Goal: Task Accomplishment & Management: Use online tool/utility

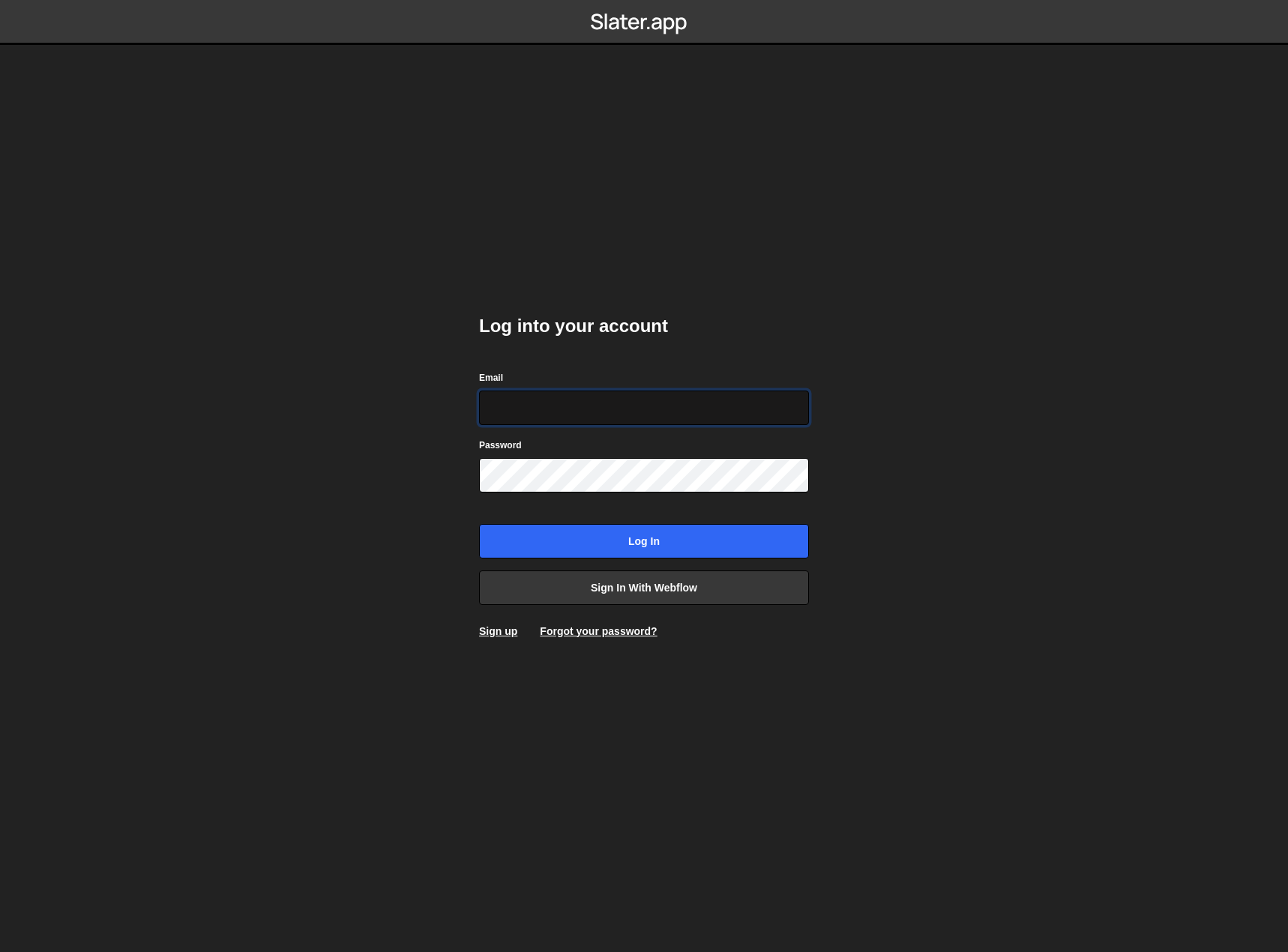
click at [552, 404] on input "Email" at bounding box center [644, 407] width 330 height 35
click at [543, 409] on input "Email" at bounding box center [644, 407] width 330 height 35
paste input "[EMAIL_ADDRESS][DOMAIN_NAME]"
type input "[EMAIL_ADDRESS][DOMAIN_NAME]"
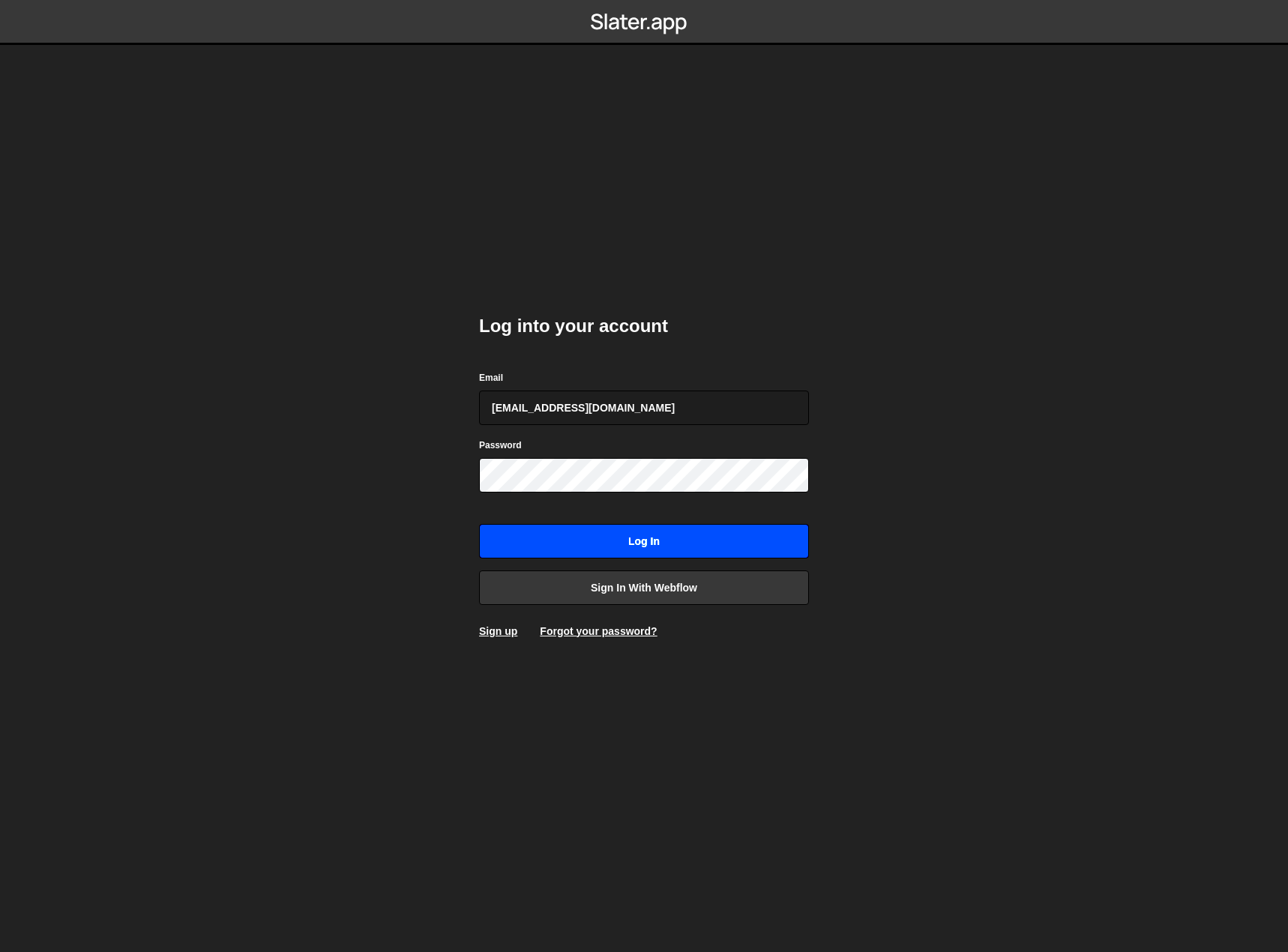
click at [663, 539] on input "Log in" at bounding box center [644, 541] width 330 height 35
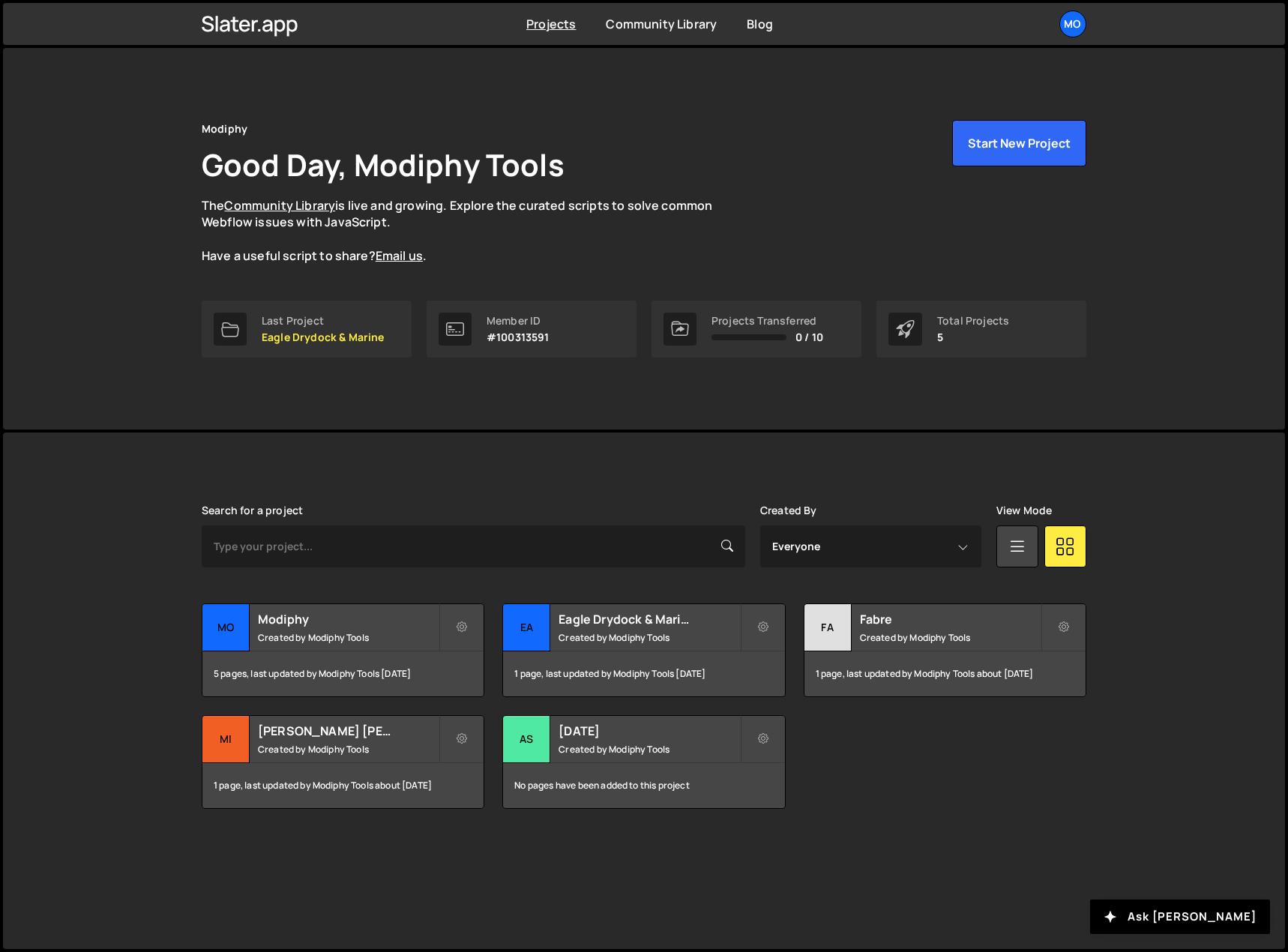
click at [694, 391] on div "Modiphy Good Day, Modiphy Tools The Community Library is live and growing. Expl…" at bounding box center [644, 238] width 930 height 381
click at [1003, 139] on button "Start New Project" at bounding box center [1020, 143] width 135 height 47
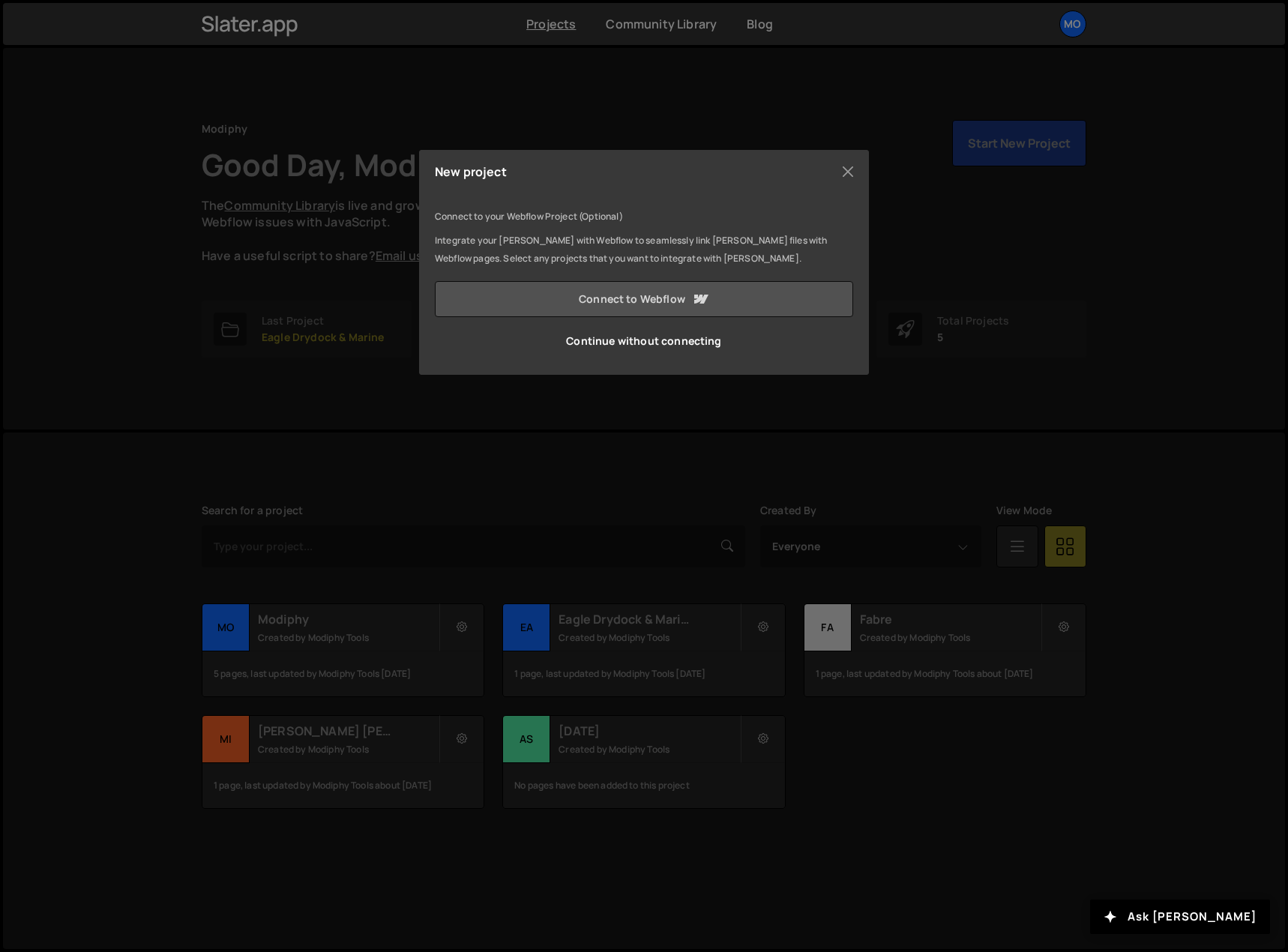
click at [642, 296] on link "Connect to Webflow" at bounding box center [644, 299] width 419 height 36
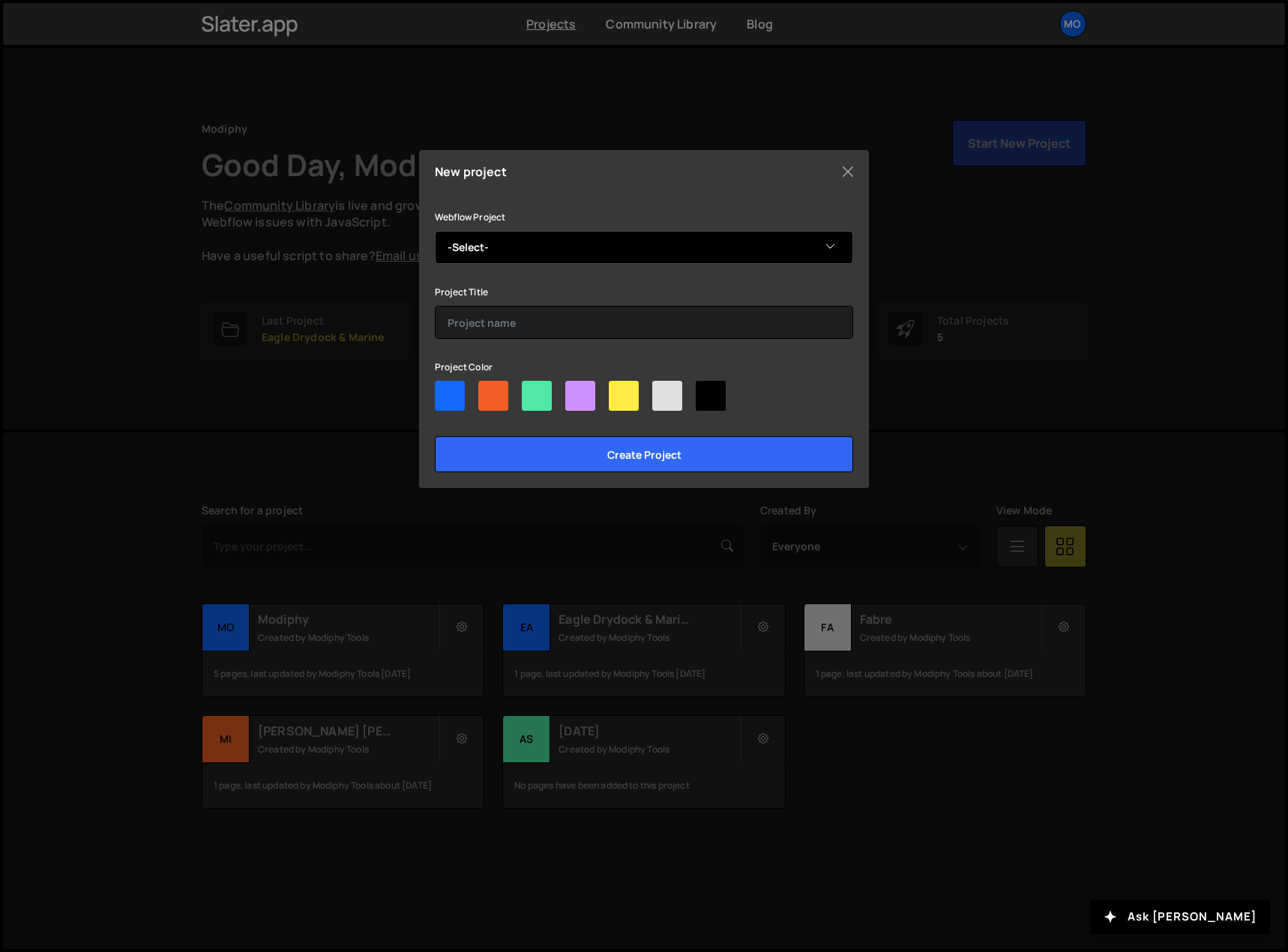
click at [826, 241] on select "-Select- Better Hearing Now Better Hearing Now" at bounding box center [644, 247] width 419 height 33
select select "671a4e7a7ccdcfd5a442c5b1"
click at [435, 231] on select "-Select- Better Hearing Now Better Hearing Now" at bounding box center [644, 247] width 419 height 33
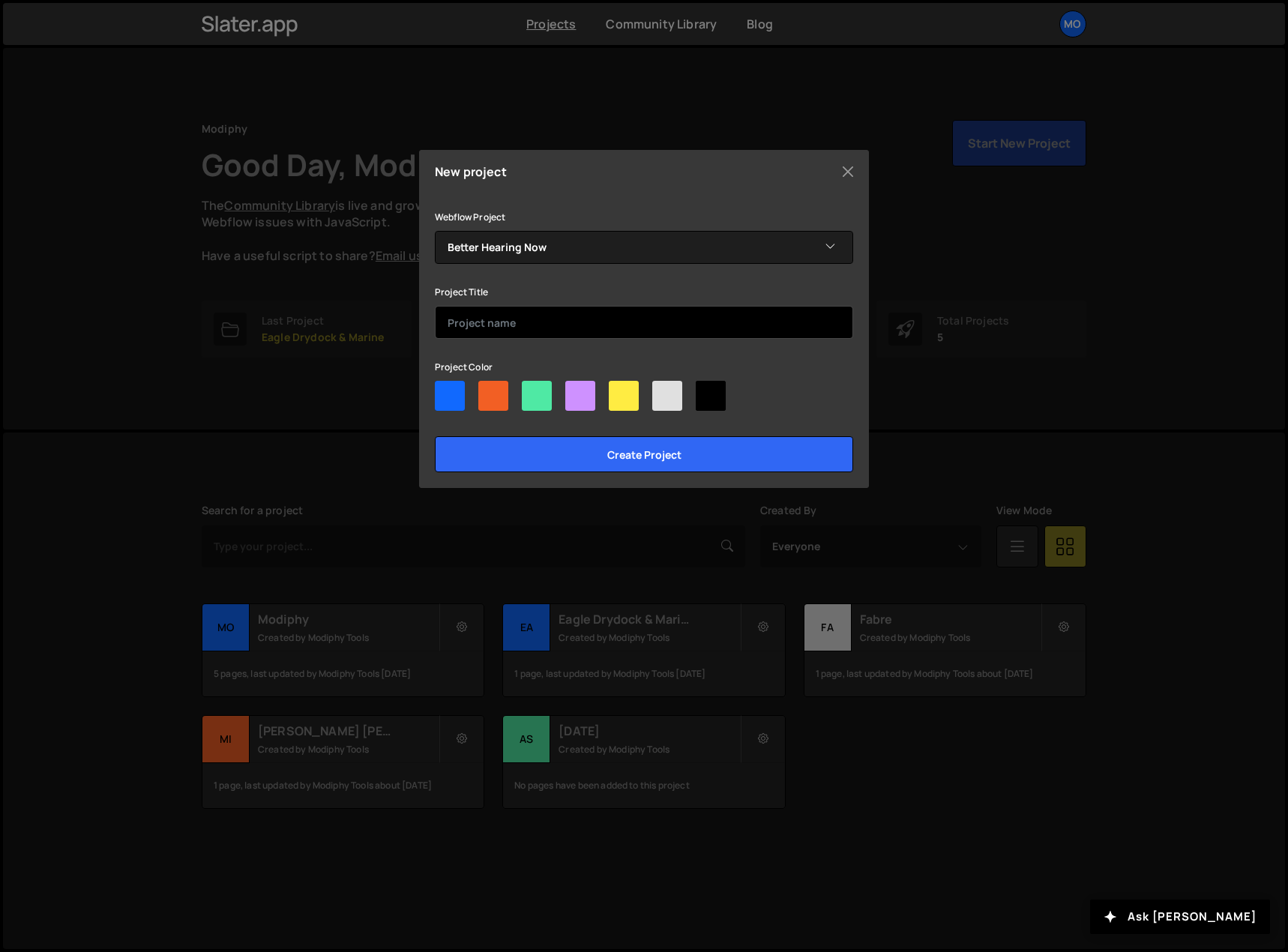
click at [618, 309] on input "text" at bounding box center [644, 321] width 419 height 33
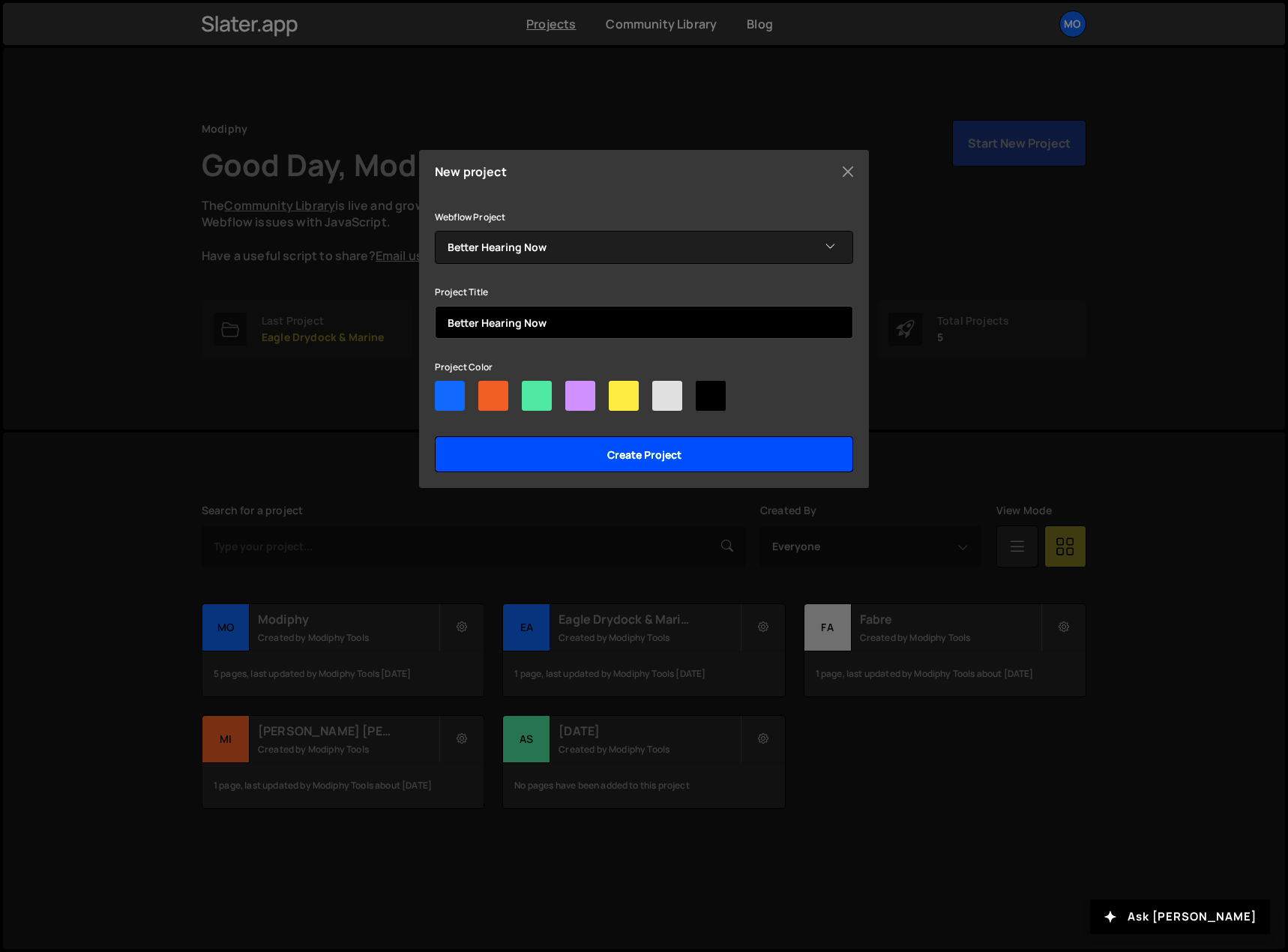
type input "Better Hearing Now"
click at [708, 448] on input "Create project" at bounding box center [644, 454] width 419 height 36
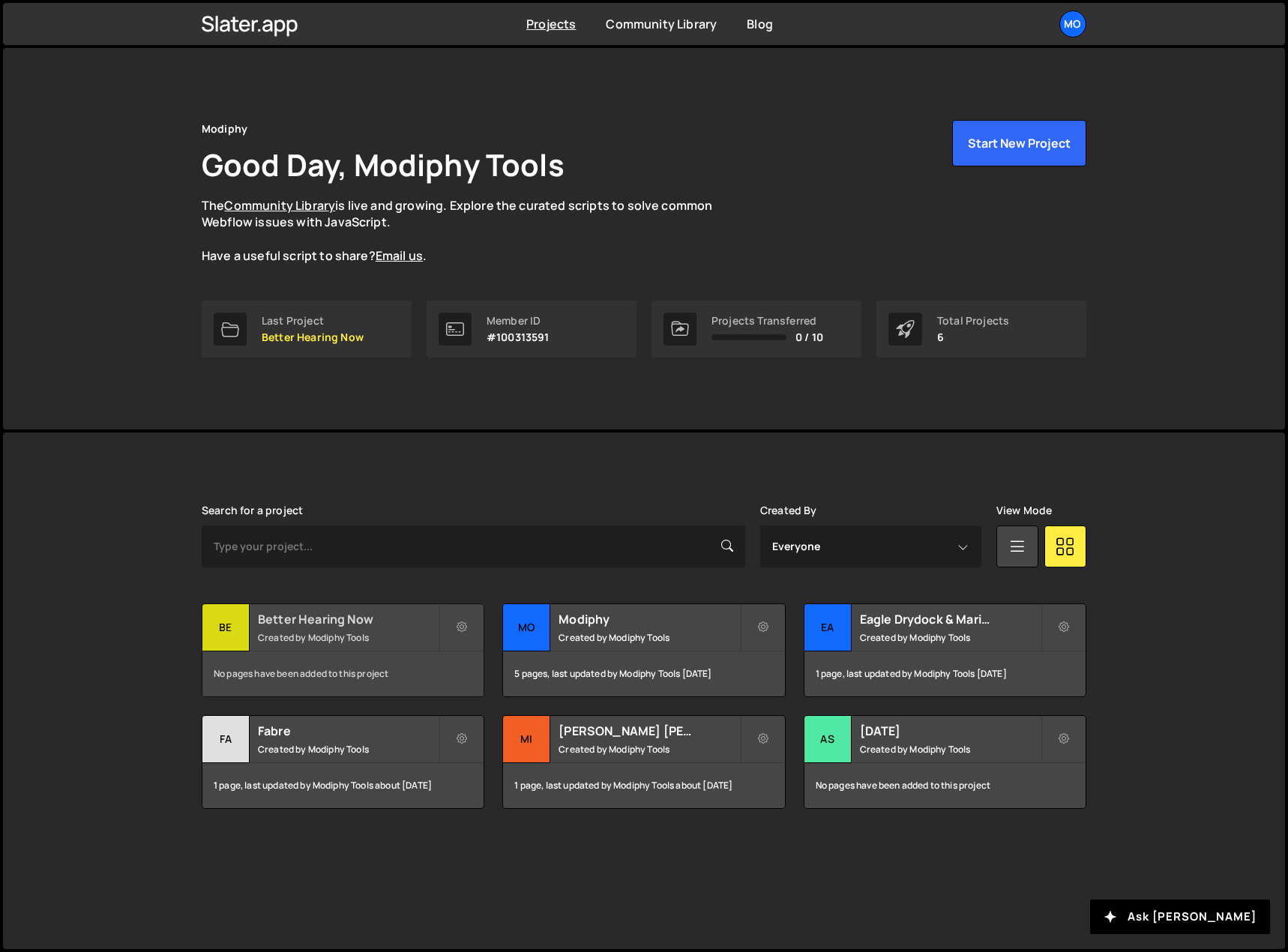
click at [366, 622] on h2 "Better Hearing Now" at bounding box center [348, 619] width 180 height 17
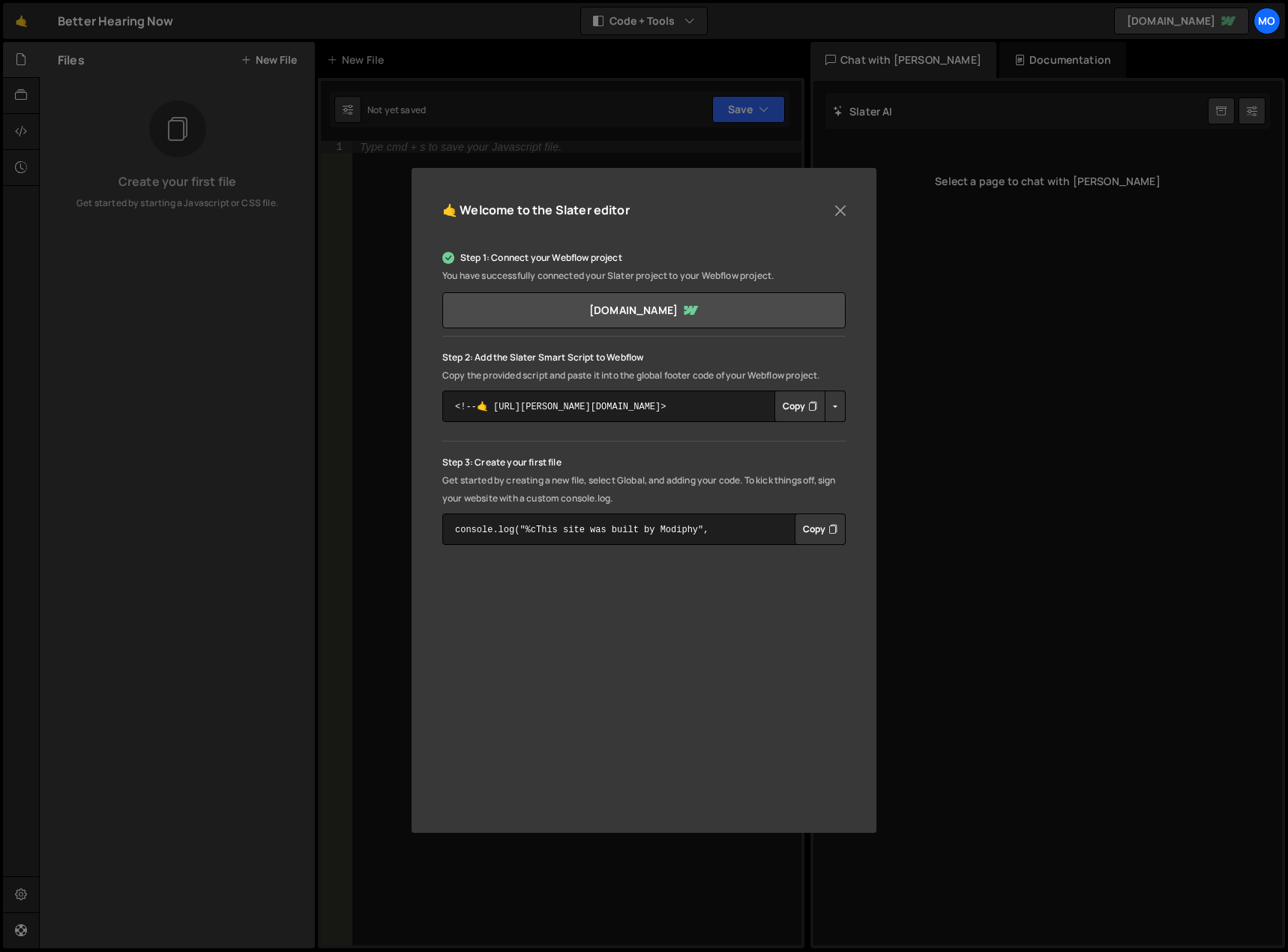
click at [794, 414] on button "Copy" at bounding box center [800, 406] width 51 height 32
click at [845, 208] on button "Close" at bounding box center [840, 210] width 22 height 22
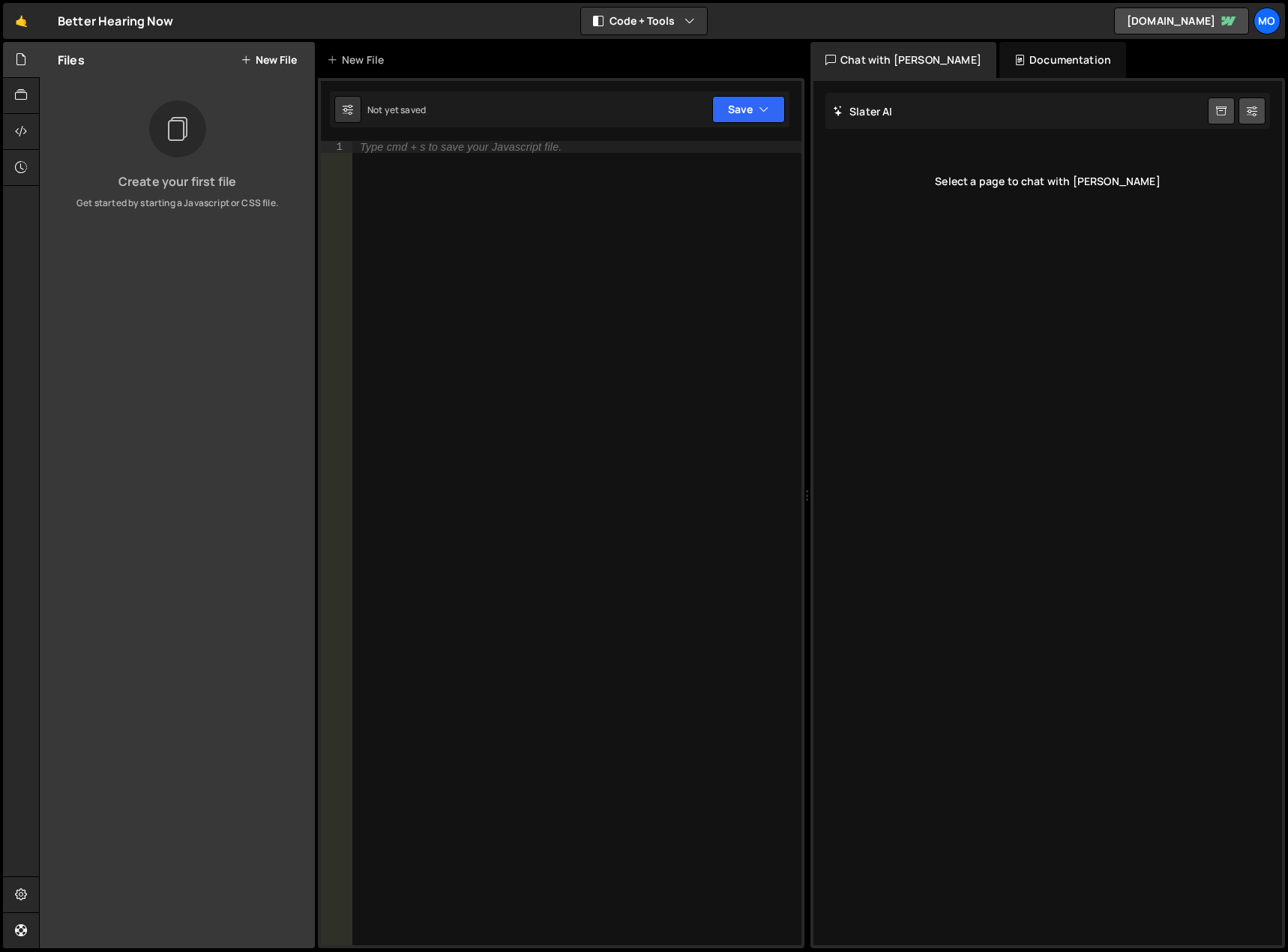
click at [933, 166] on div "Select a page to chat with [PERSON_NAME]" at bounding box center [1048, 181] width 445 height 60
click at [532, 149] on div "Type cmd + s to save your Javascript file." at bounding box center [461, 147] width 202 height 10
click at [286, 57] on button "New File" at bounding box center [268, 60] width 56 height 12
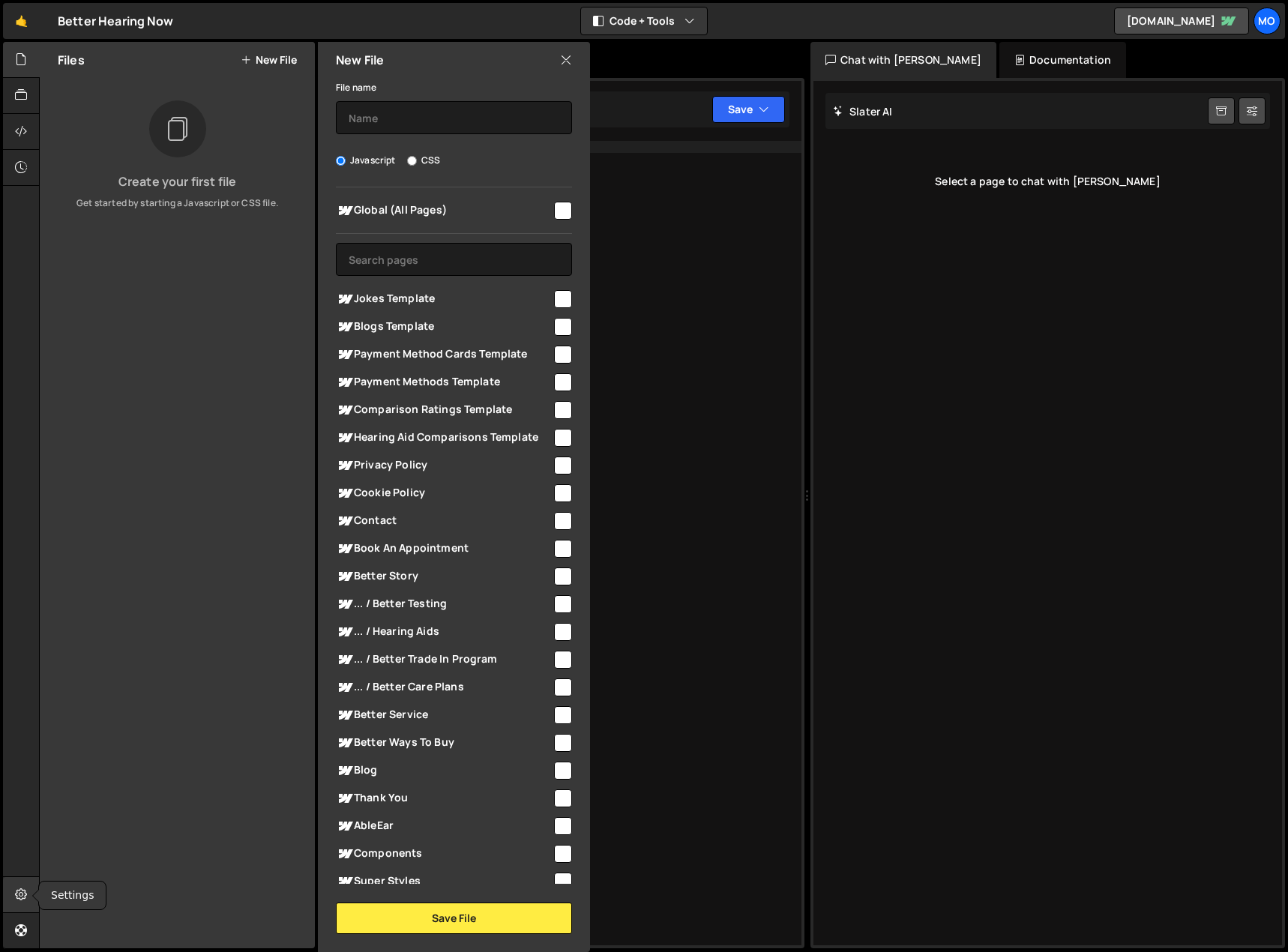
click at [21, 895] on icon at bounding box center [21, 894] width 12 height 17
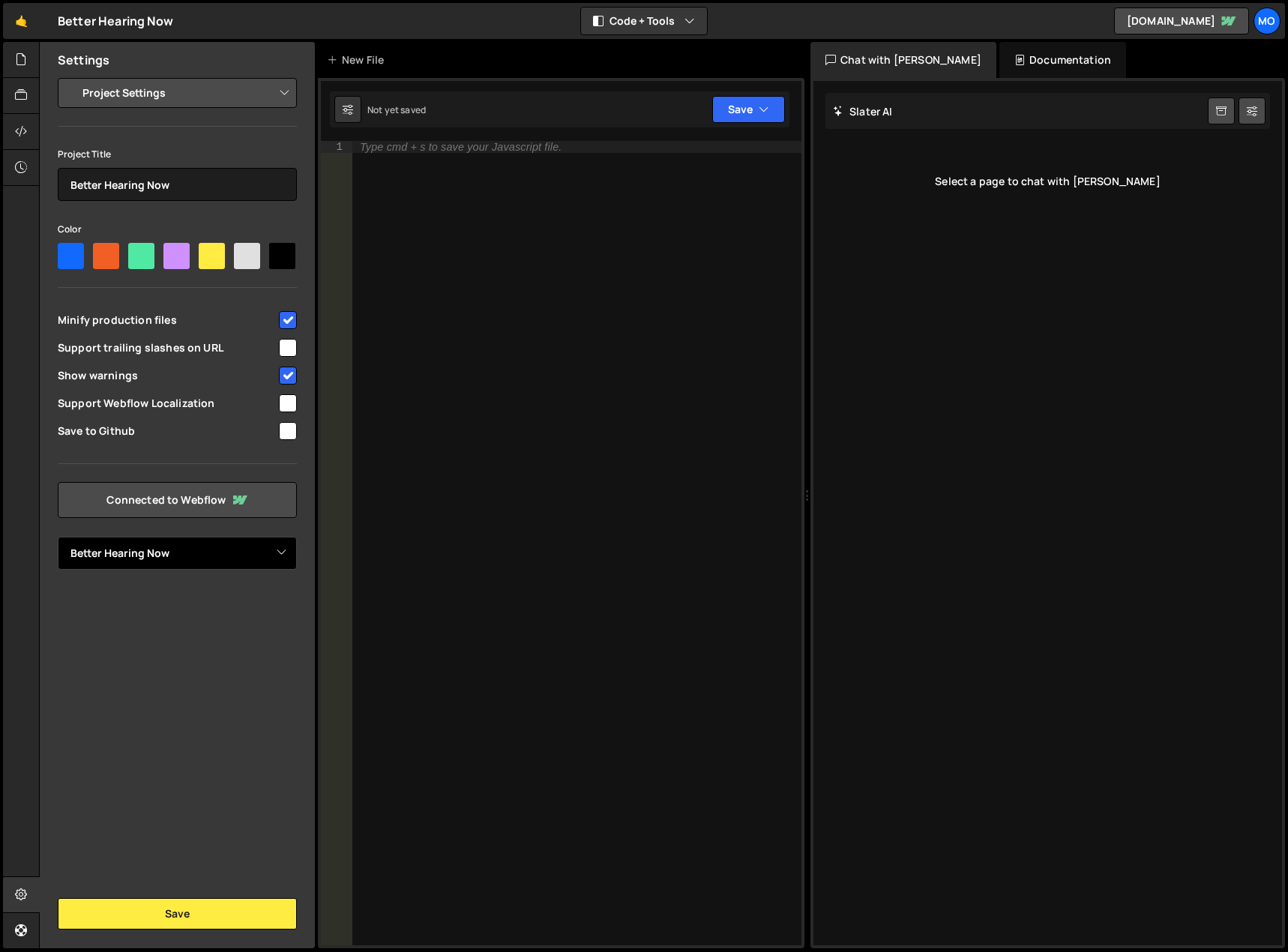
click at [260, 539] on select "Select Project Better Hearing Now Better Hearing Now" at bounding box center [178, 552] width 239 height 33
select select "68a382a51ca30b7572855143"
click at [58, 536] on select "Select Project Better Hearing Now Better Hearing Now" at bounding box center [178, 552] width 239 height 33
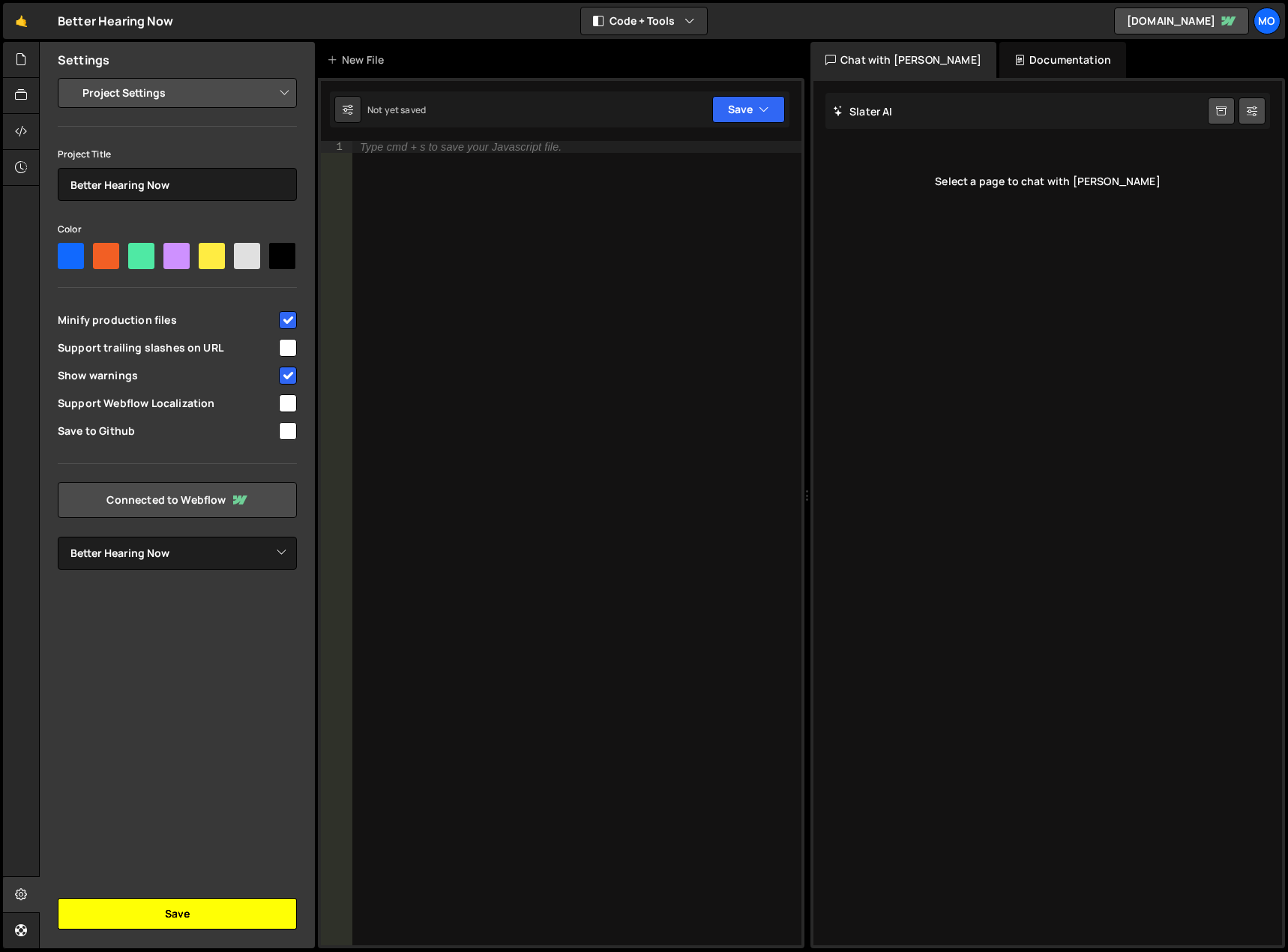
click at [222, 921] on button "Save" at bounding box center [178, 914] width 239 height 32
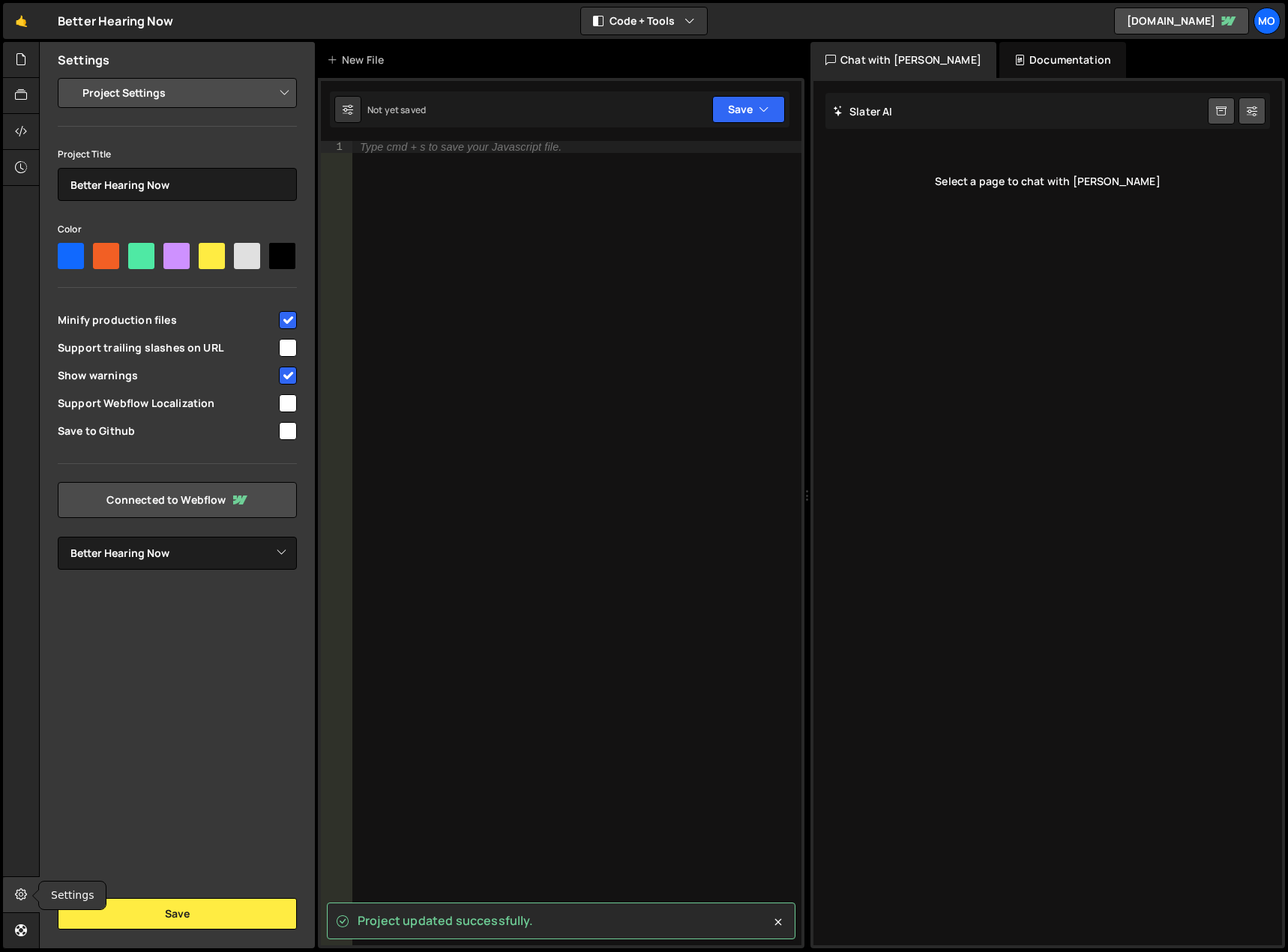
click at [15, 885] on div at bounding box center [21, 895] width 36 height 36
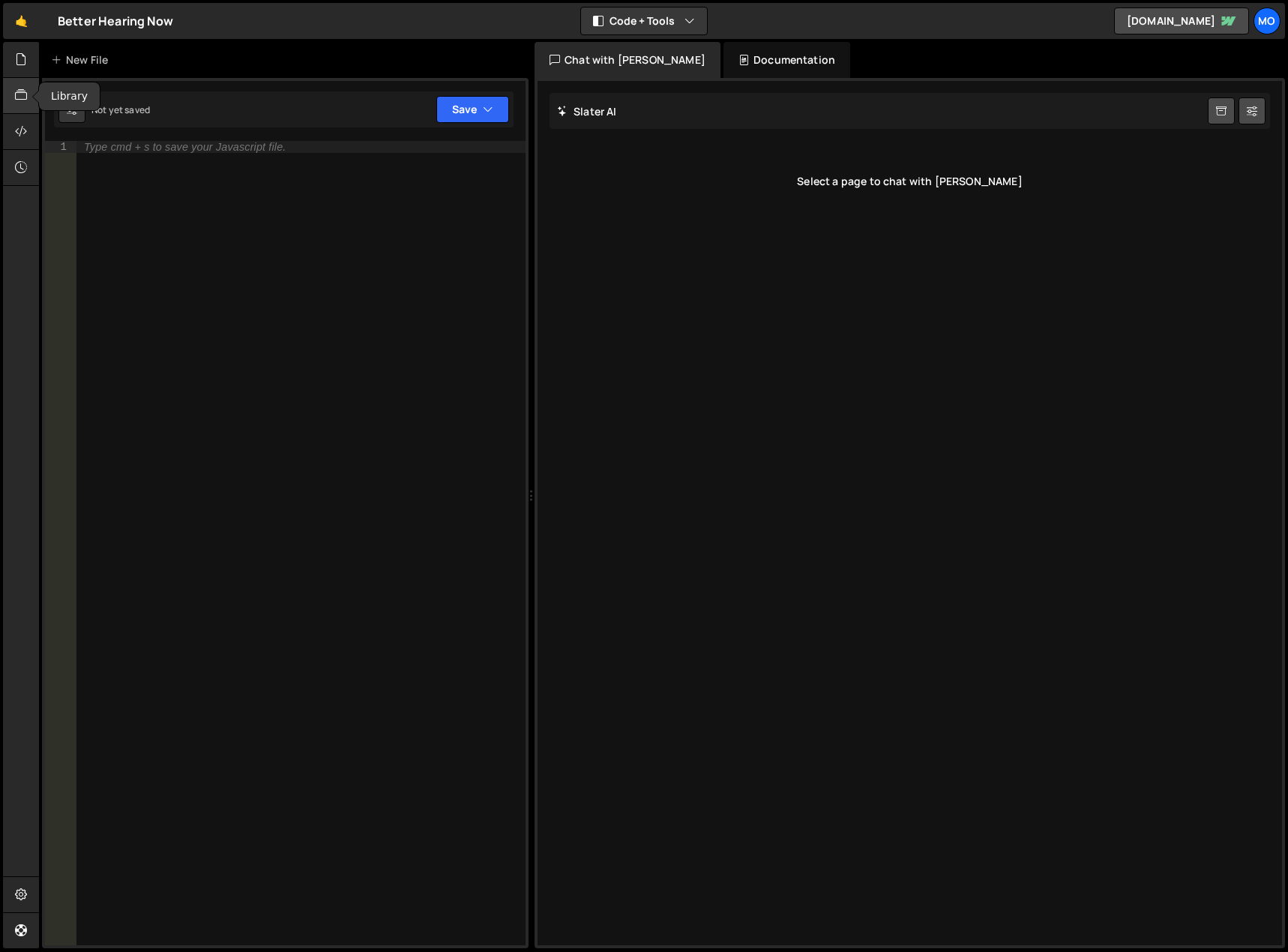
click at [26, 92] on icon at bounding box center [21, 95] width 12 height 17
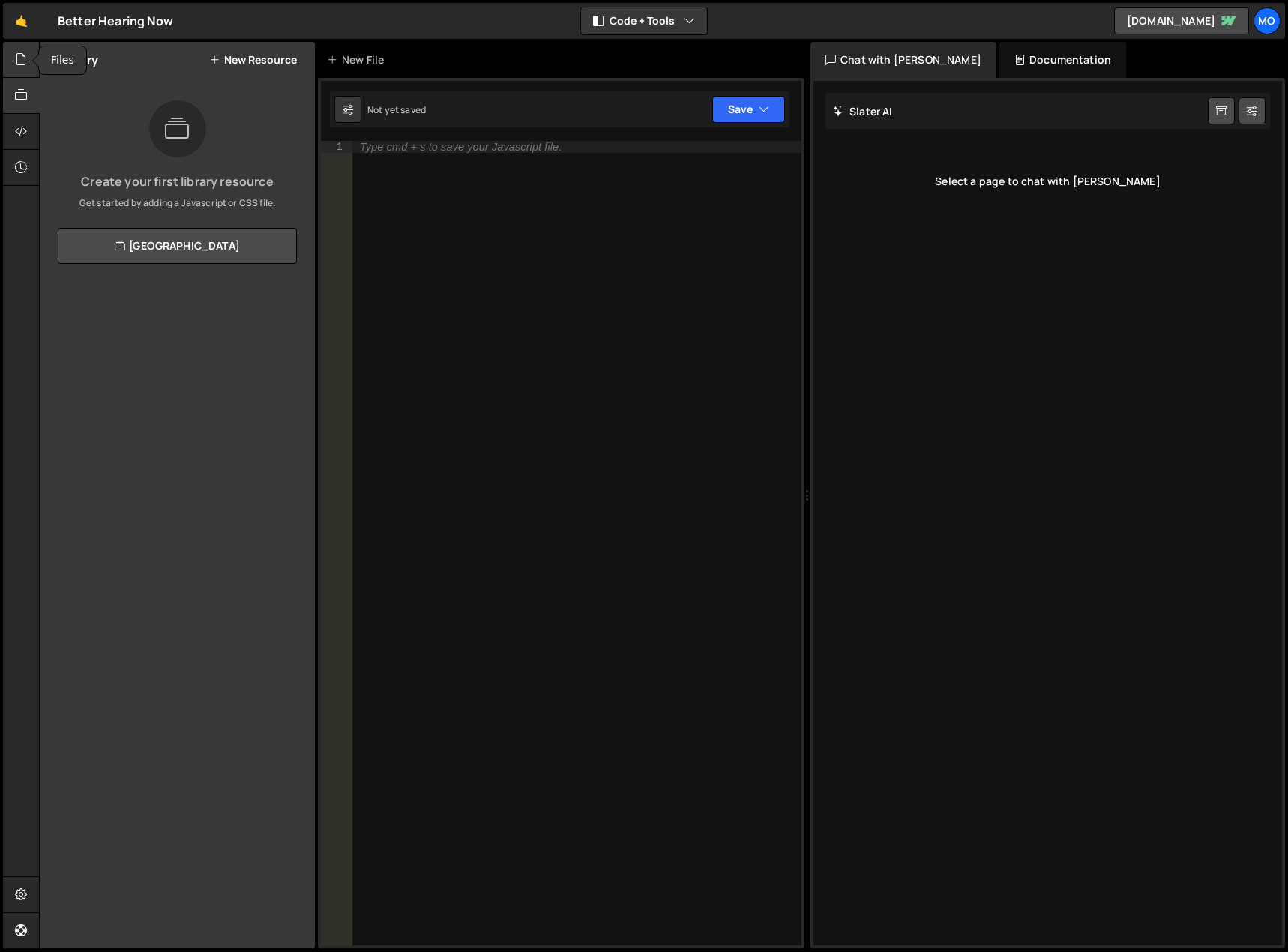
click at [21, 66] on icon at bounding box center [21, 60] width 12 height 17
click at [269, 58] on button "New File" at bounding box center [268, 60] width 56 height 12
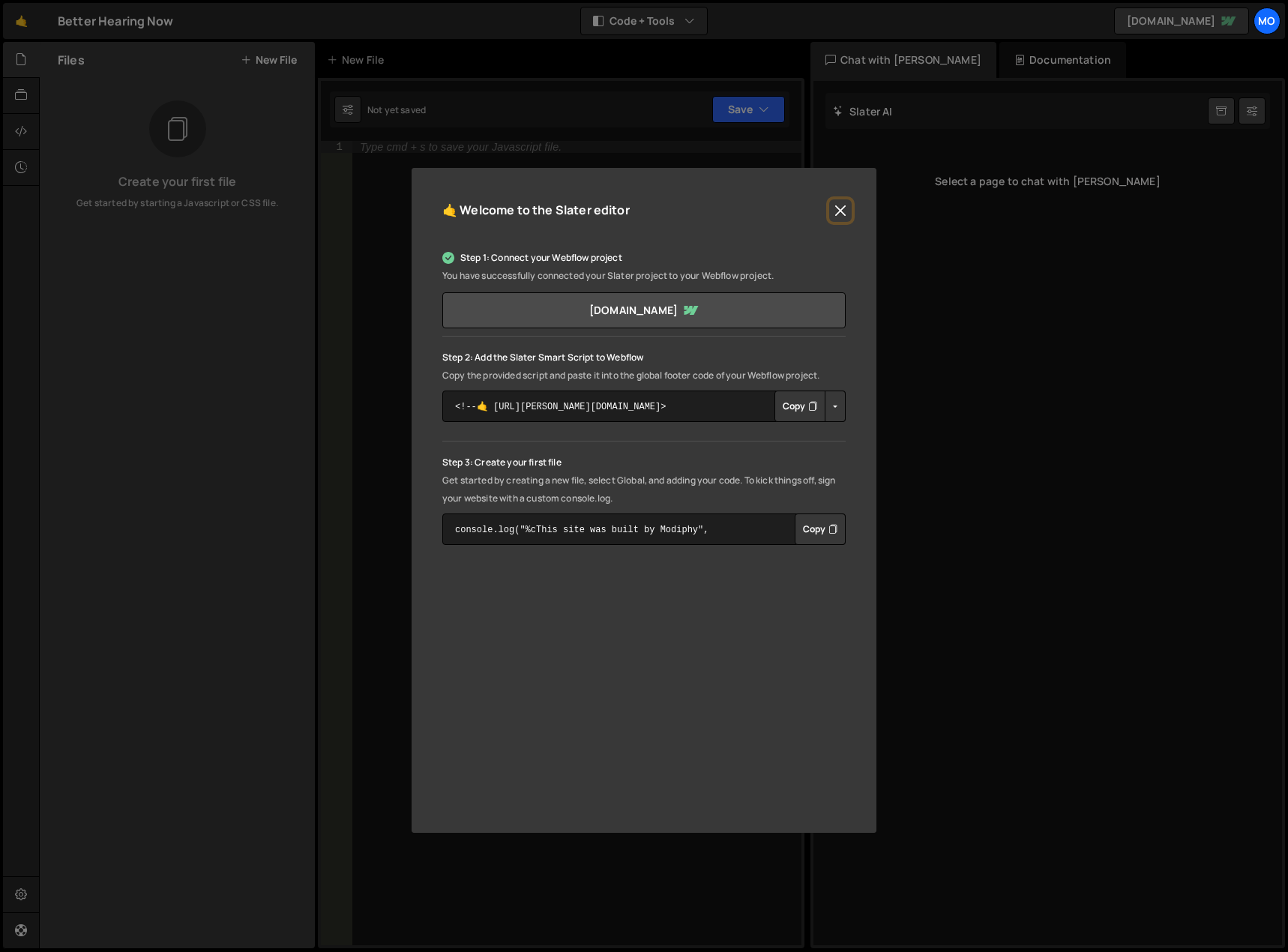
drag, startPoint x: 838, startPoint y: 206, endPoint x: 659, endPoint y: 263, distance: 187.9
click at [839, 206] on button "Close" at bounding box center [840, 210] width 22 height 22
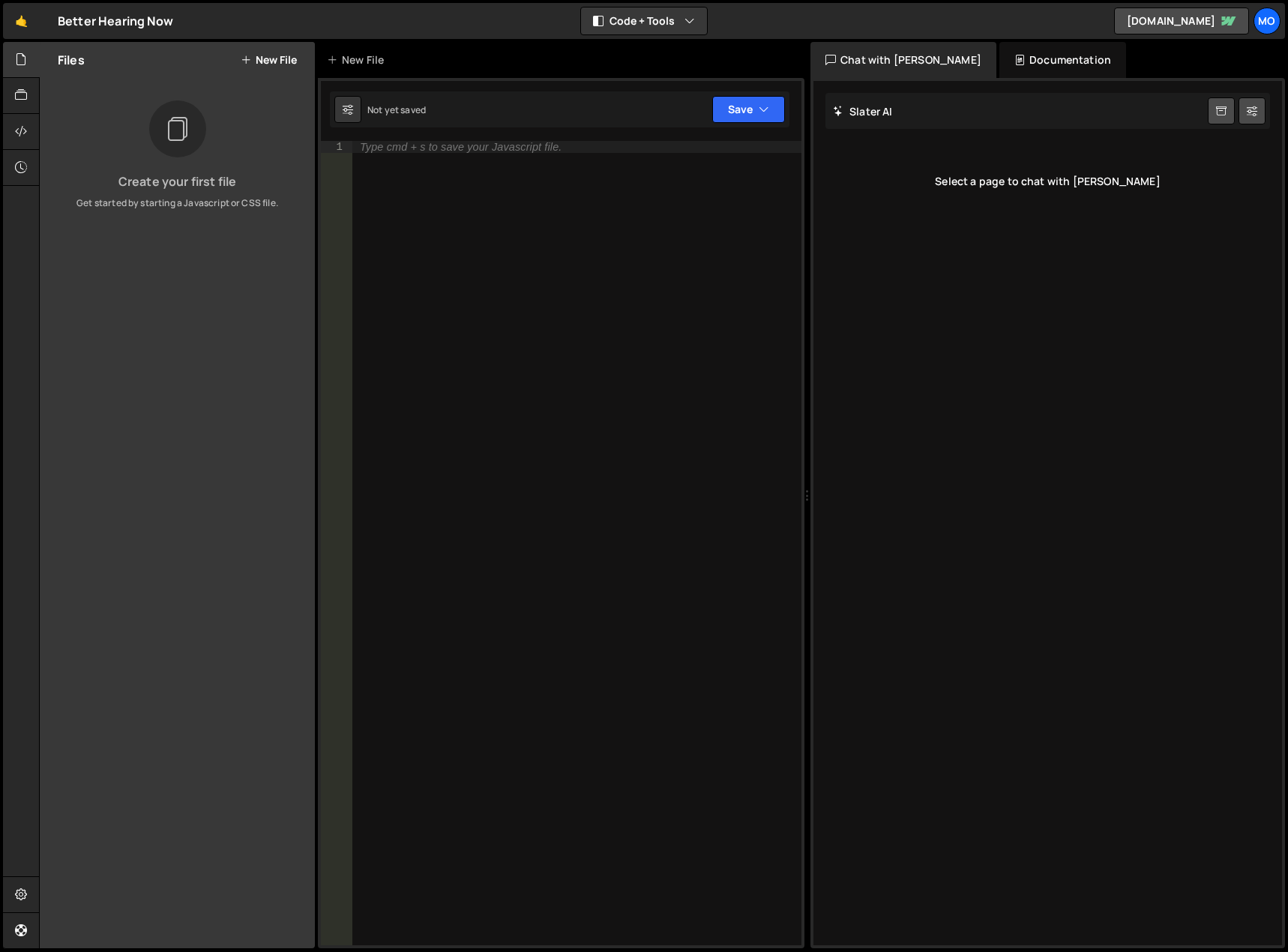
click at [275, 55] on button "New File" at bounding box center [268, 60] width 56 height 12
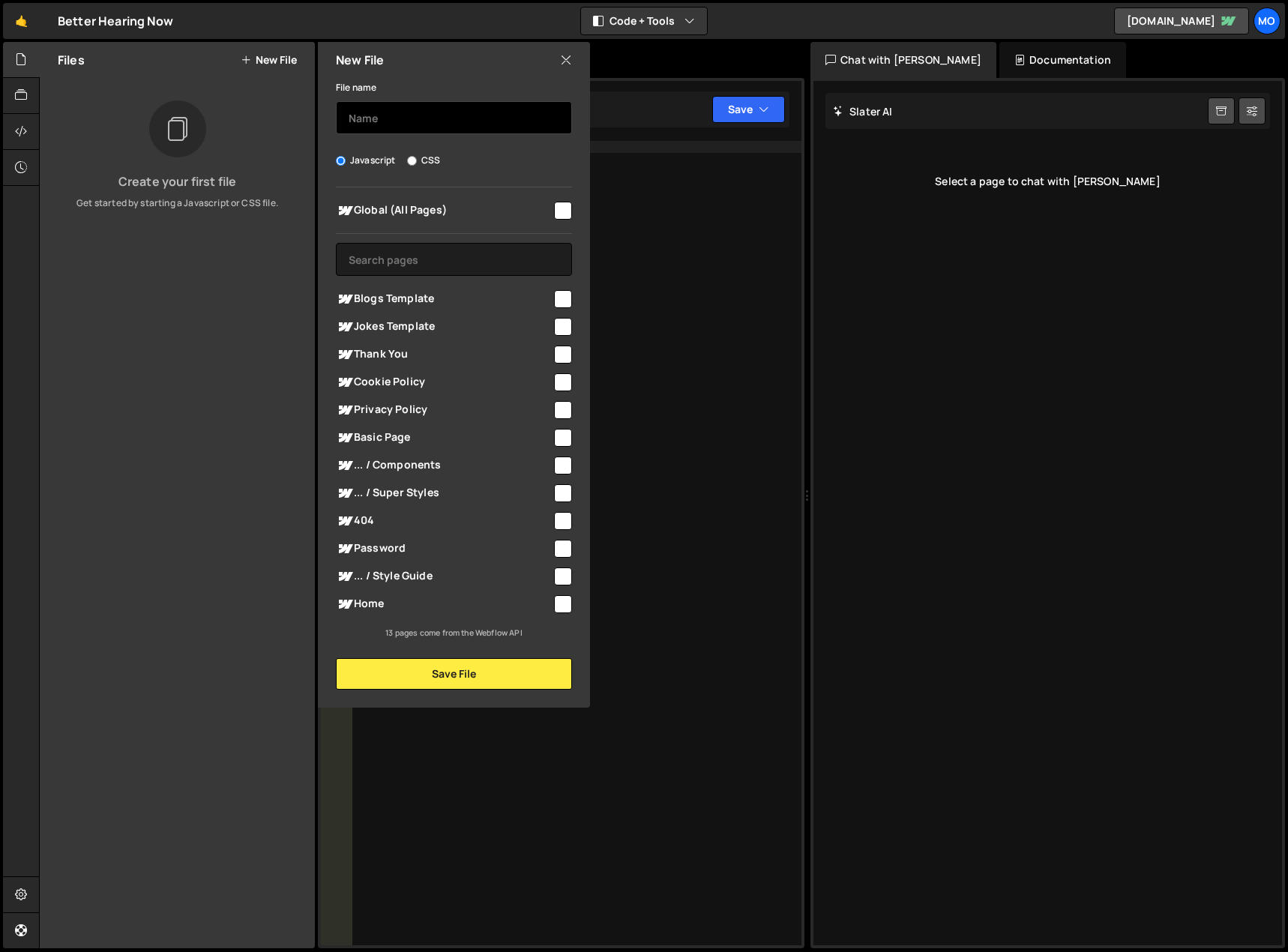
click at [404, 117] on input "text" at bounding box center [453, 117] width 236 height 33
type input "Jokes"
click at [570, 214] on input "checkbox" at bounding box center [563, 210] width 18 height 18
checkbox input "true"
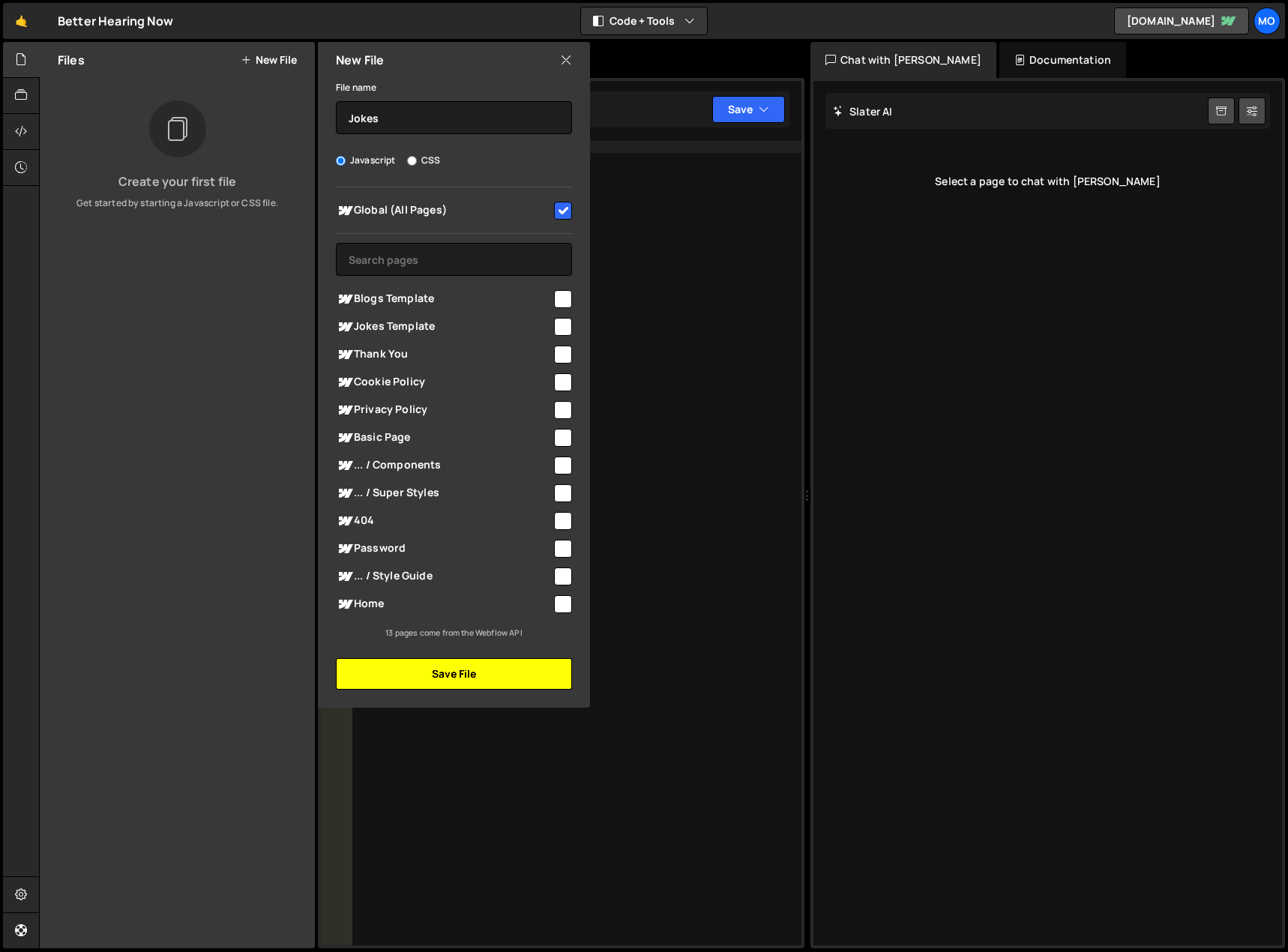
click at [509, 676] on button "Save File" at bounding box center [453, 674] width 236 height 32
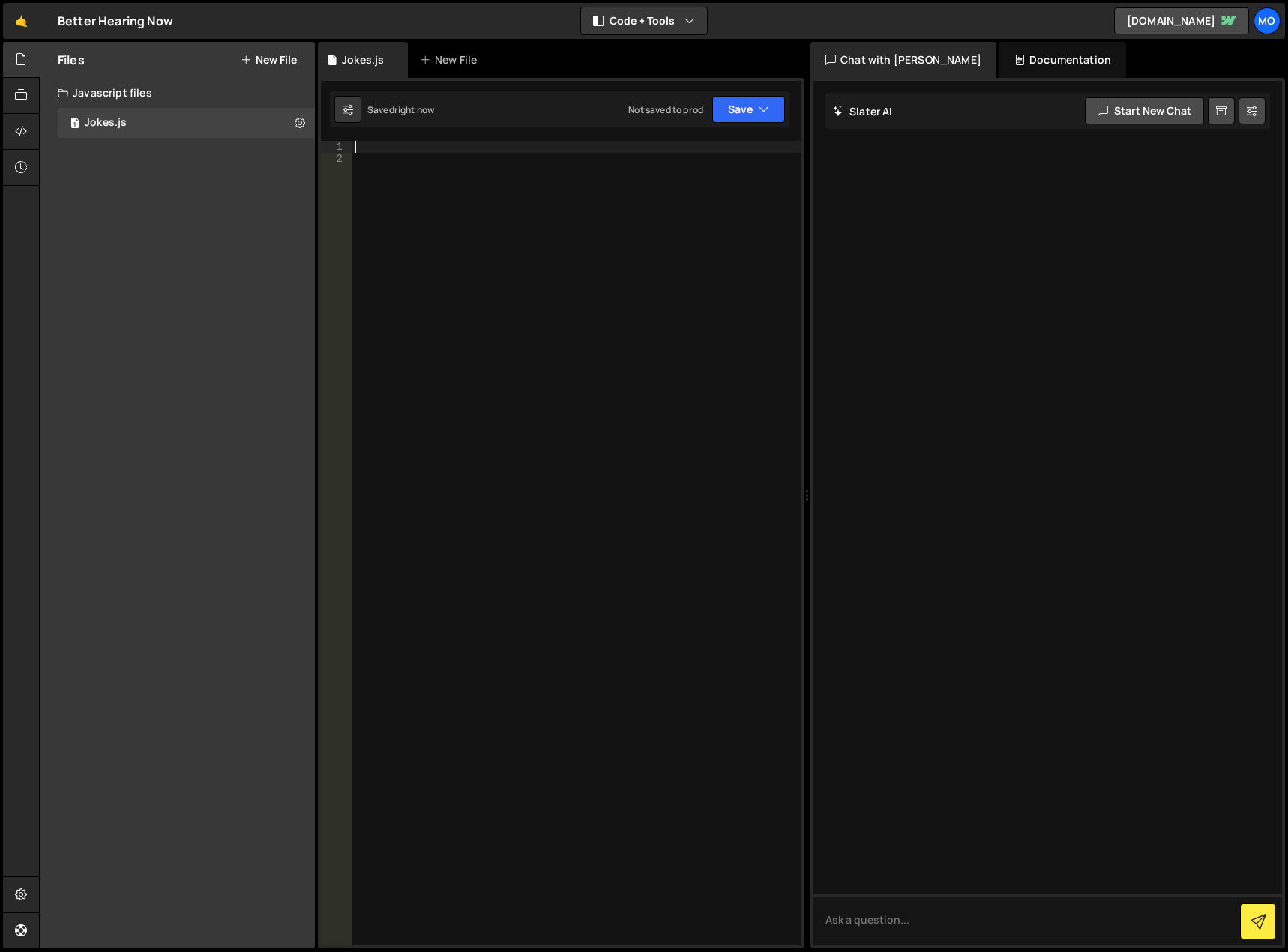
click at [419, 149] on div at bounding box center [576, 555] width 450 height 828
paste textarea "</script>"
type textarea "</script>"
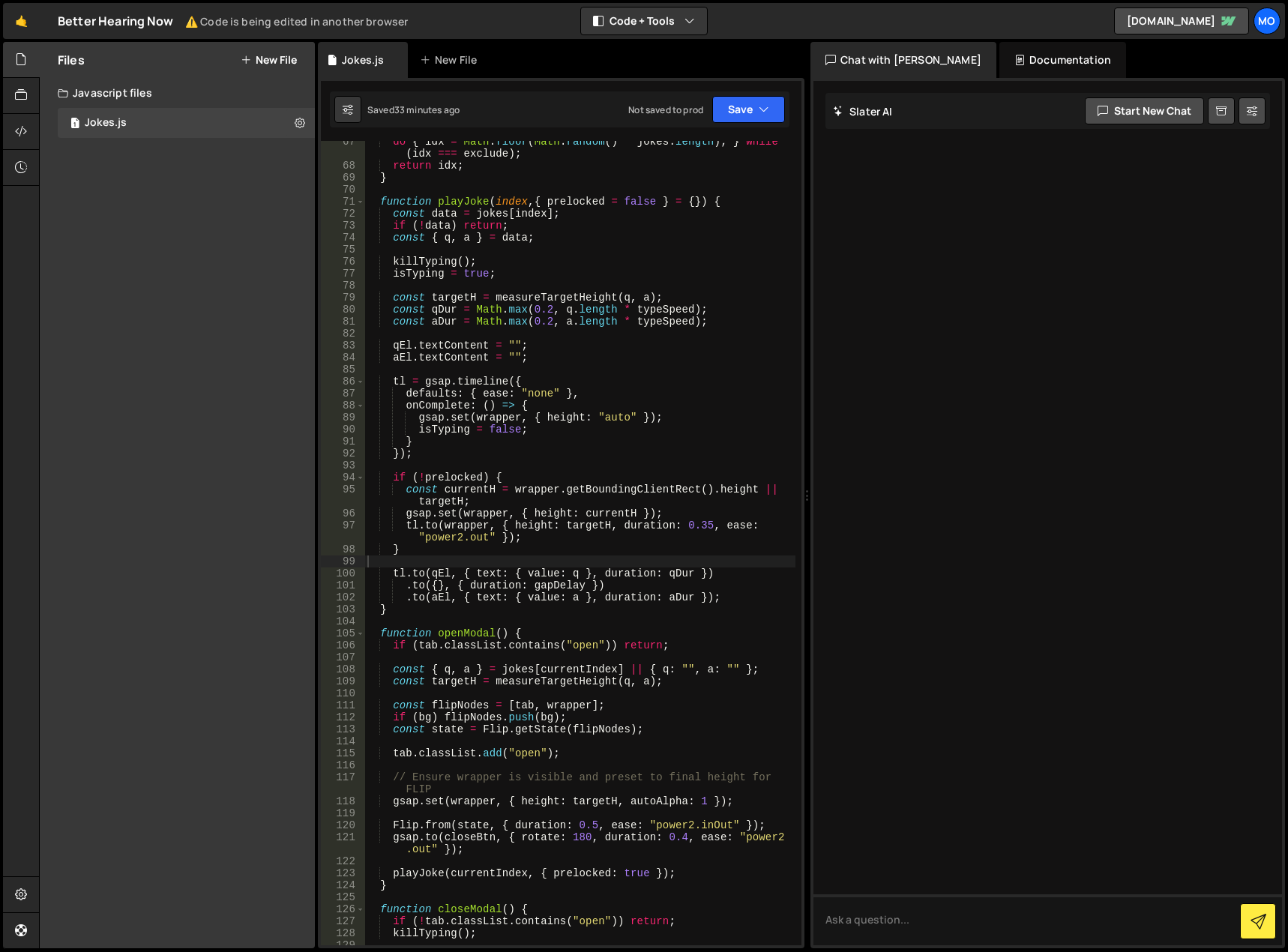
scroll to position [845, 0]
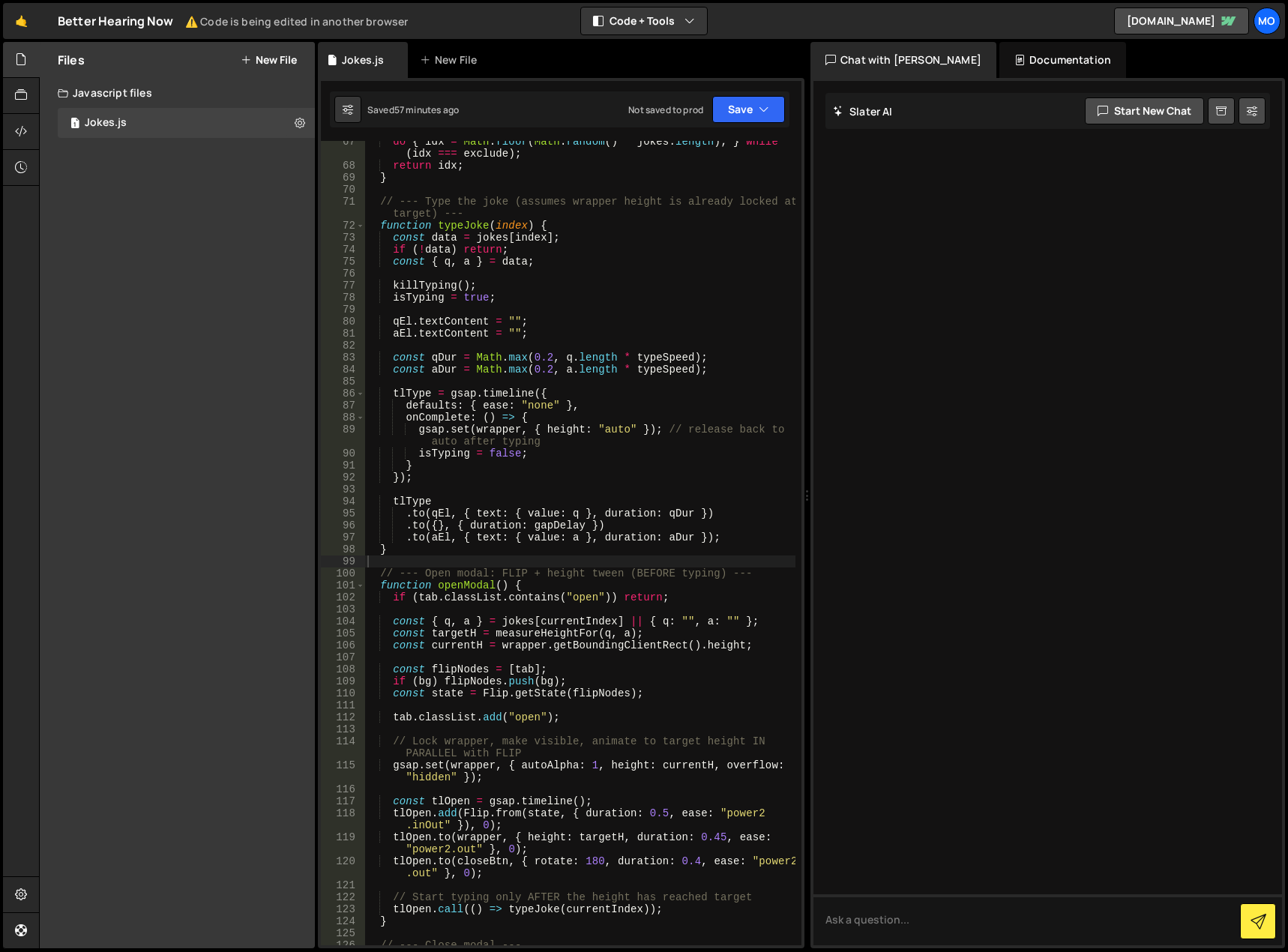
type textarea "const next = pickNextIndexRandom(currentIndex);"
